Goal: Information Seeking & Learning: Find specific fact

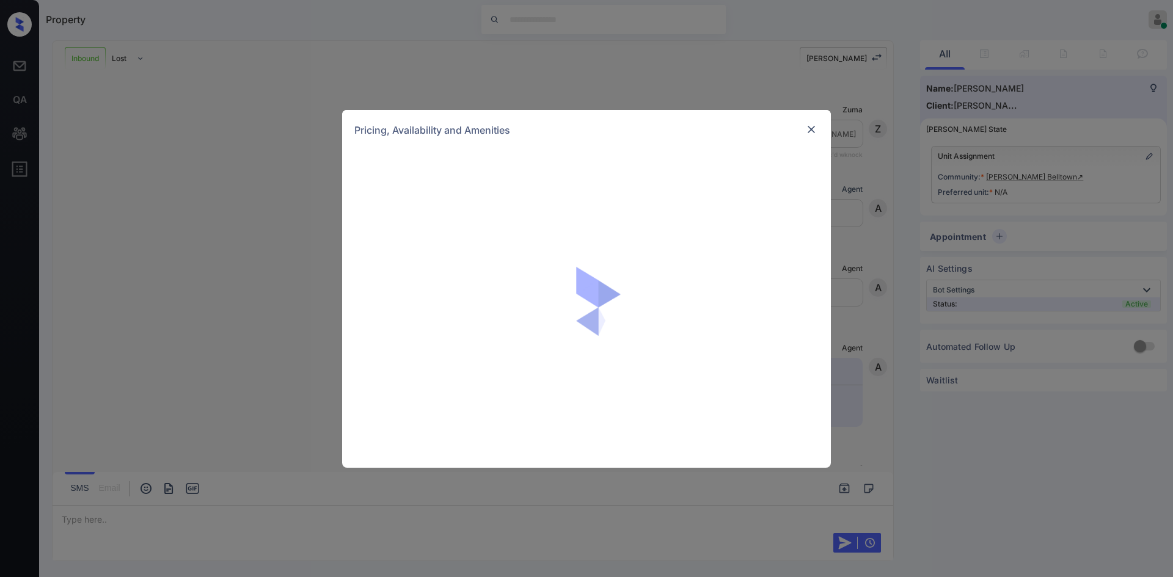
scroll to position [194, 0]
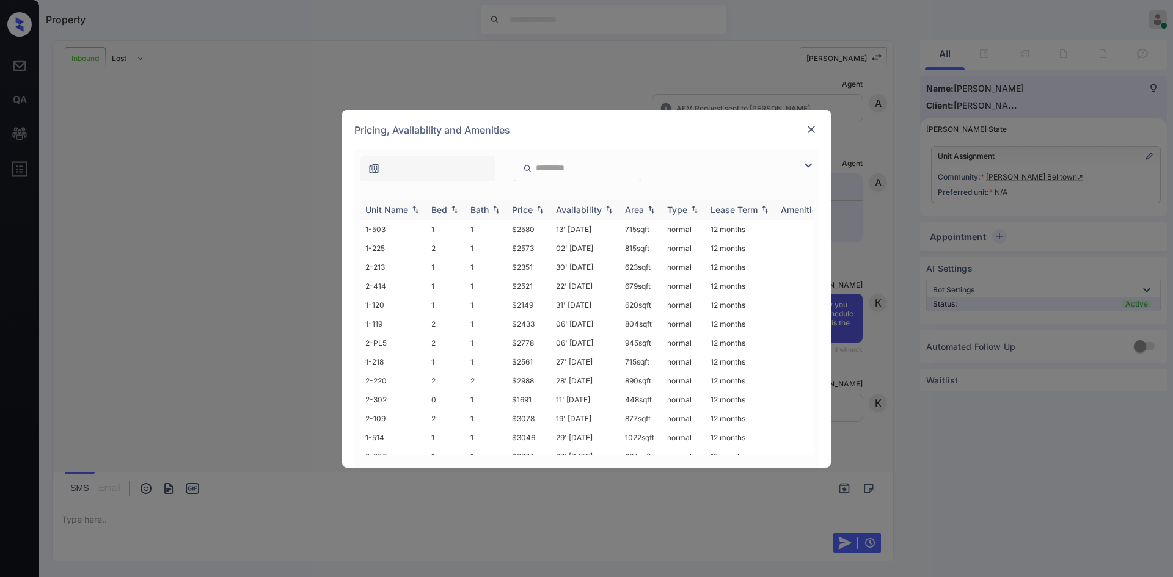
click at [526, 208] on div "Price" at bounding box center [522, 210] width 21 height 10
click at [526, 232] on td "$1691" at bounding box center [529, 229] width 44 height 19
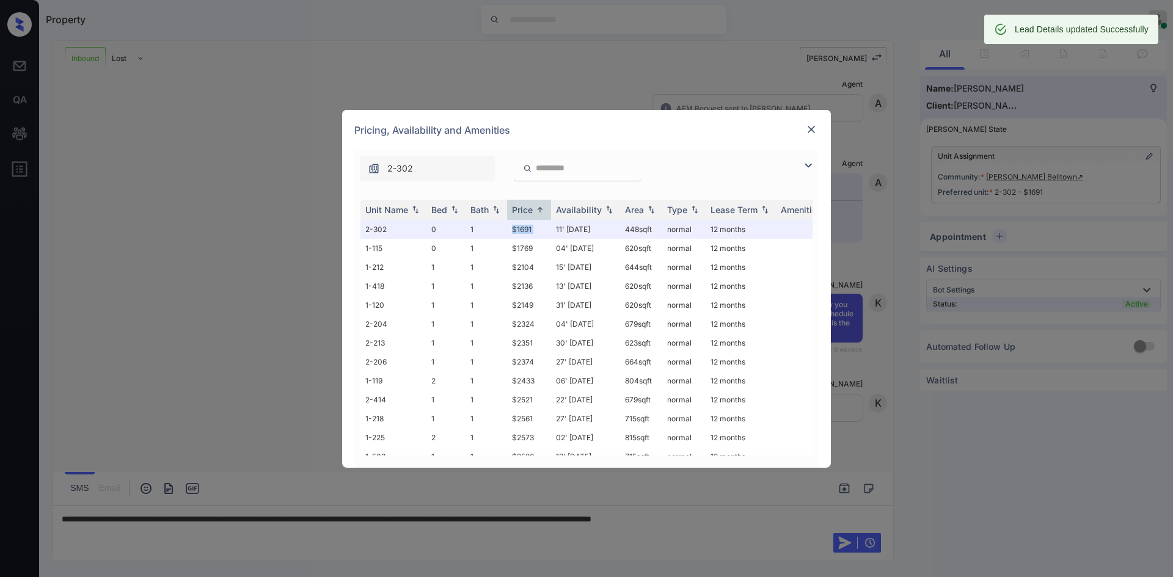
click at [812, 128] on img at bounding box center [811, 129] width 12 height 12
